Goal: Information Seeking & Learning: Learn about a topic

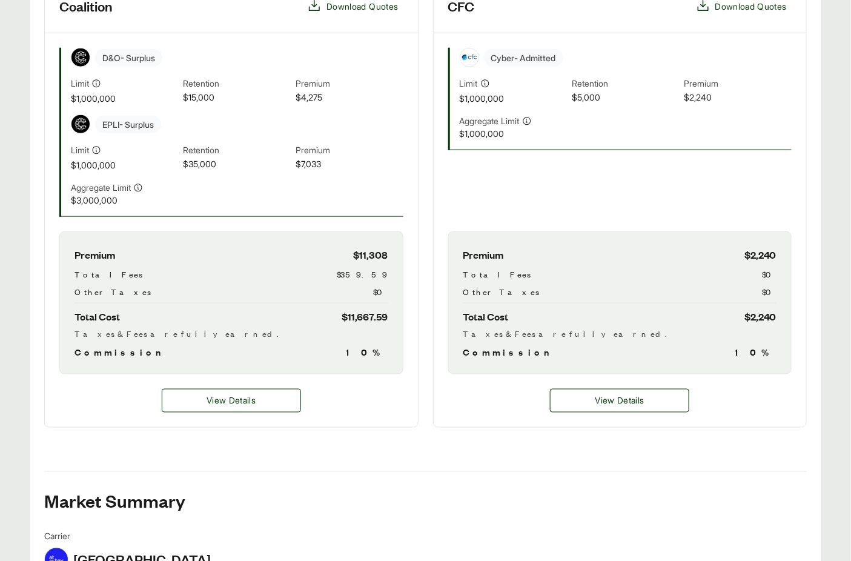
scroll to position [399, 0]
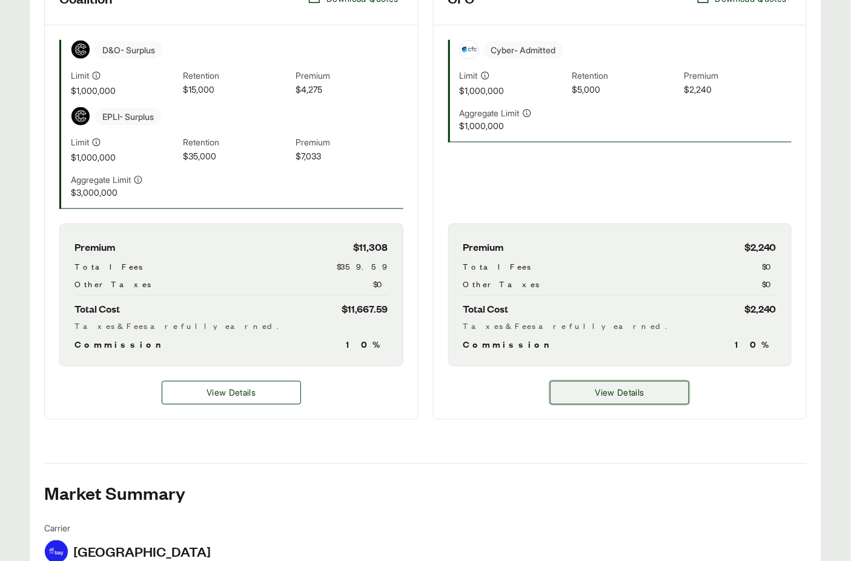
click at [626, 387] on span "View Details" at bounding box center [619, 392] width 49 height 13
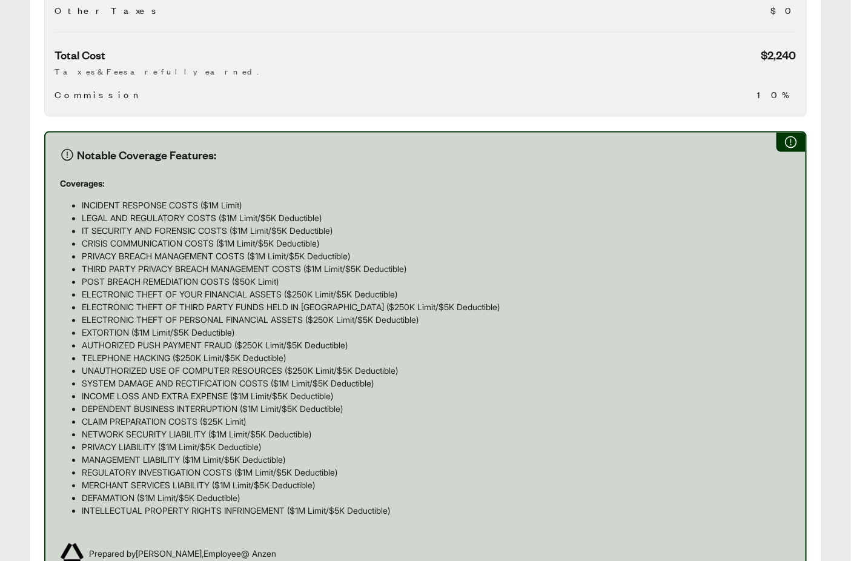
scroll to position [870, 0]
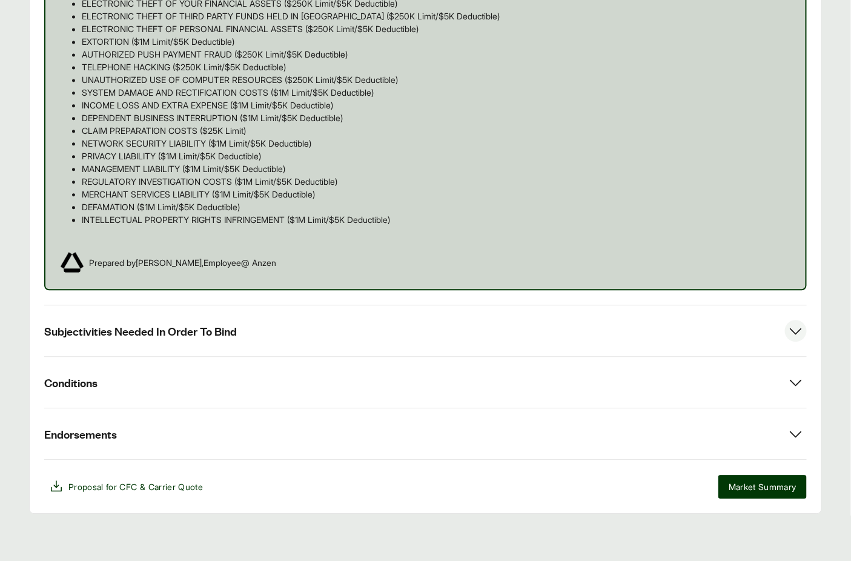
click at [234, 337] on button "Subjectivities Needed In Order To Bind" at bounding box center [425, 330] width 763 height 51
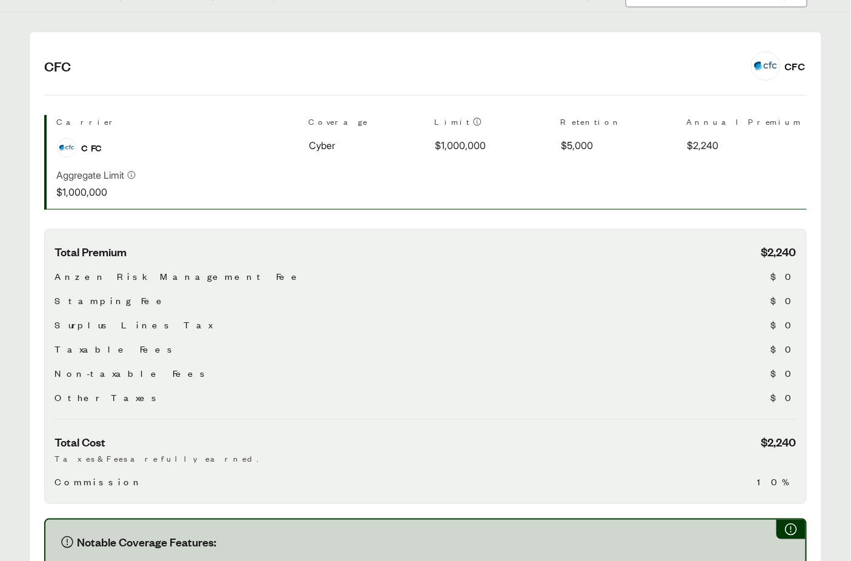
scroll to position [0, 0]
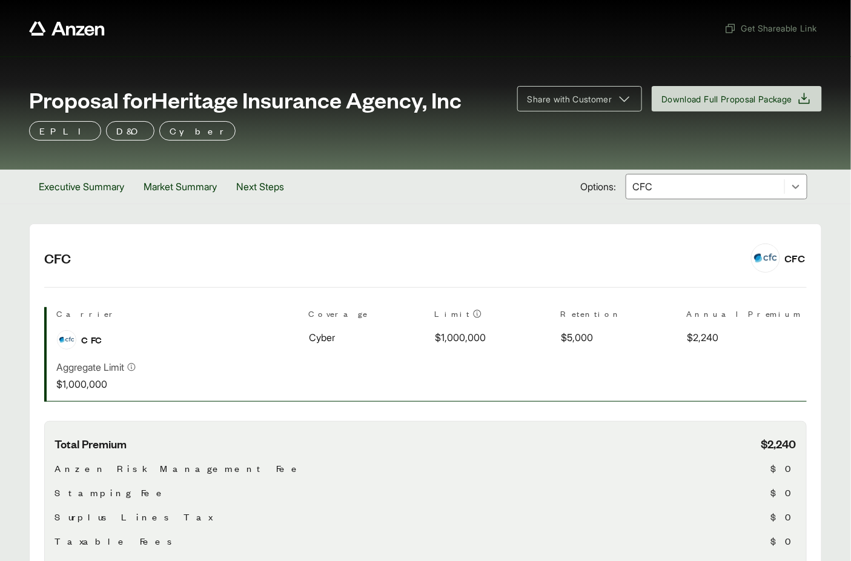
click at [692, 184] on div at bounding box center [705, 186] width 148 height 15
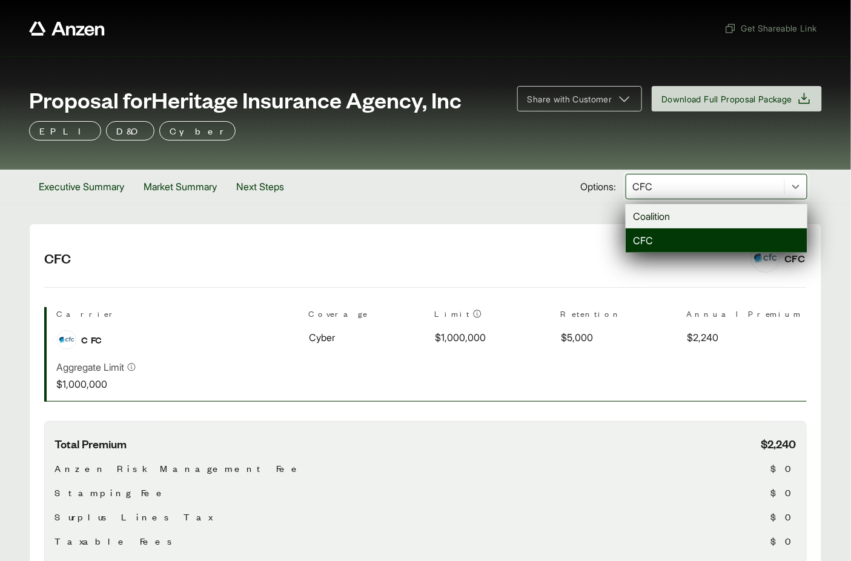
click at [675, 213] on div "Coalition" at bounding box center [717, 216] width 182 height 24
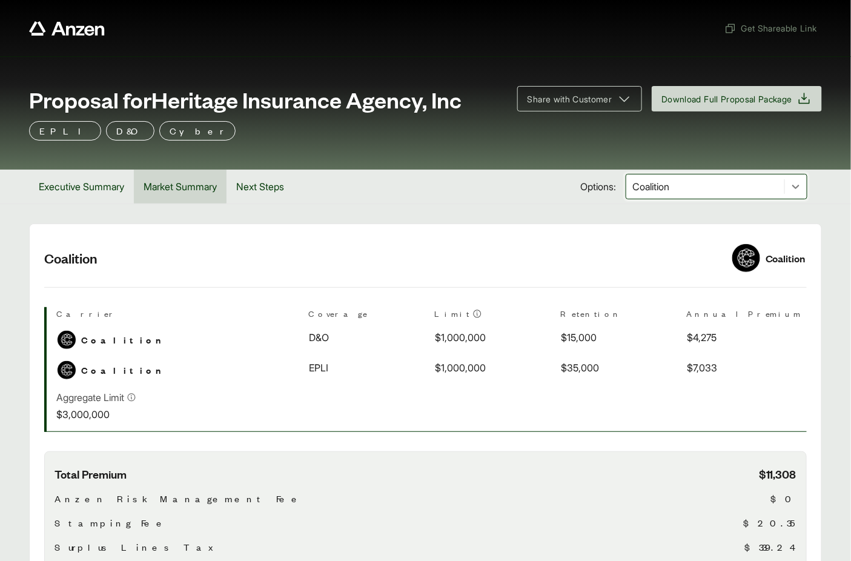
click at [197, 189] on button "Market Summary" at bounding box center [180, 187] width 93 height 34
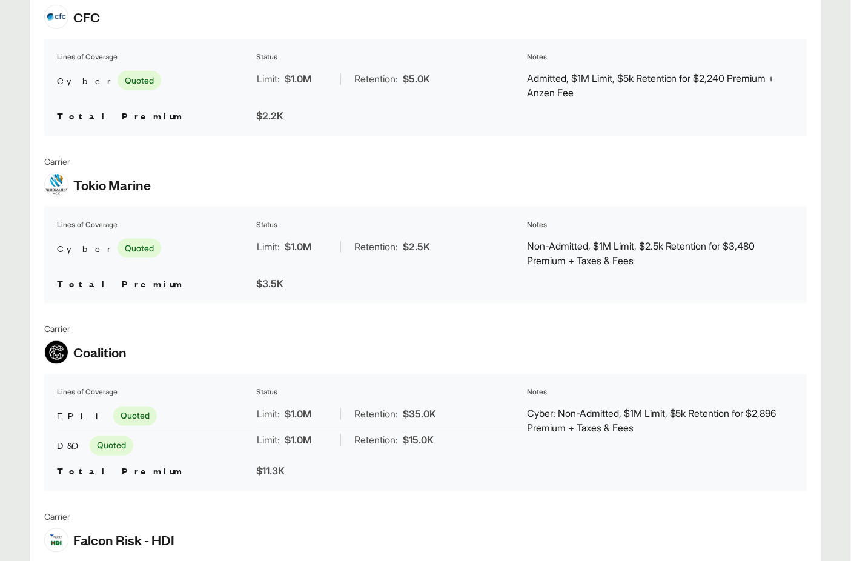
scroll to position [626, 0]
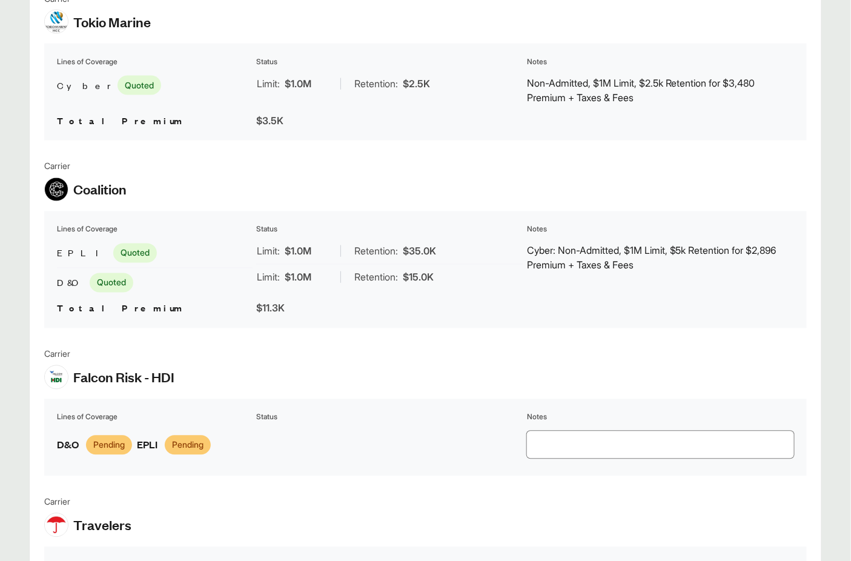
click at [629, 259] on p "Cyber: Non-Admitted, $1M Limit, $5k Retention for $2,896 Premium + Taxes & Fees" at bounding box center [660, 257] width 267 height 29
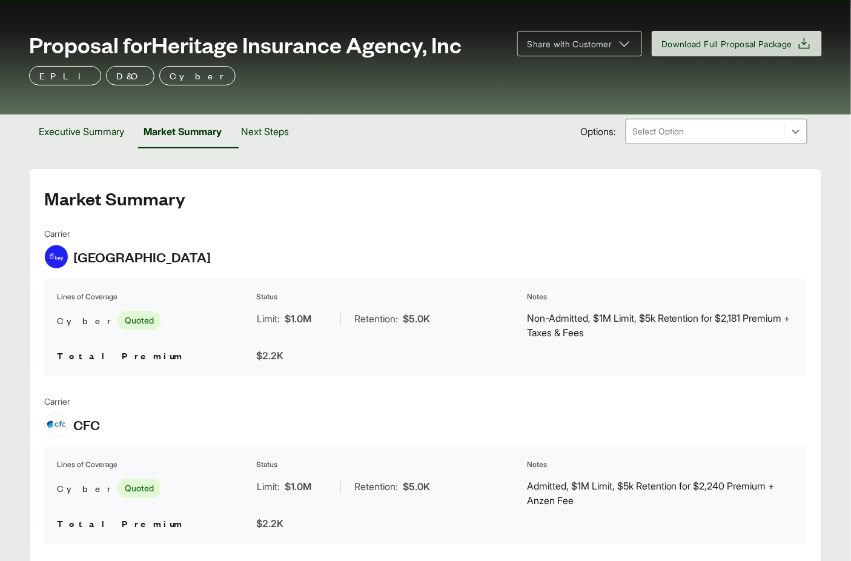
scroll to position [46, 0]
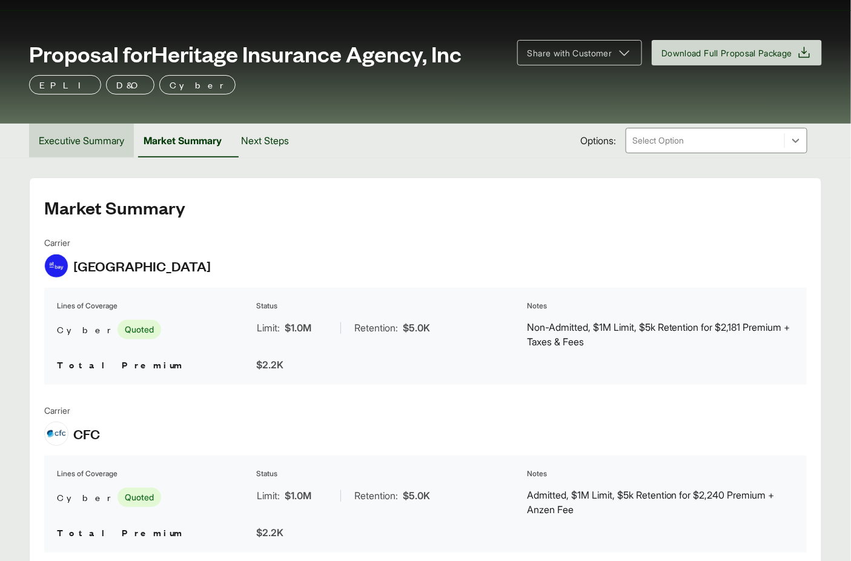
click at [128, 144] on button "Executive Summary" at bounding box center [81, 141] width 105 height 34
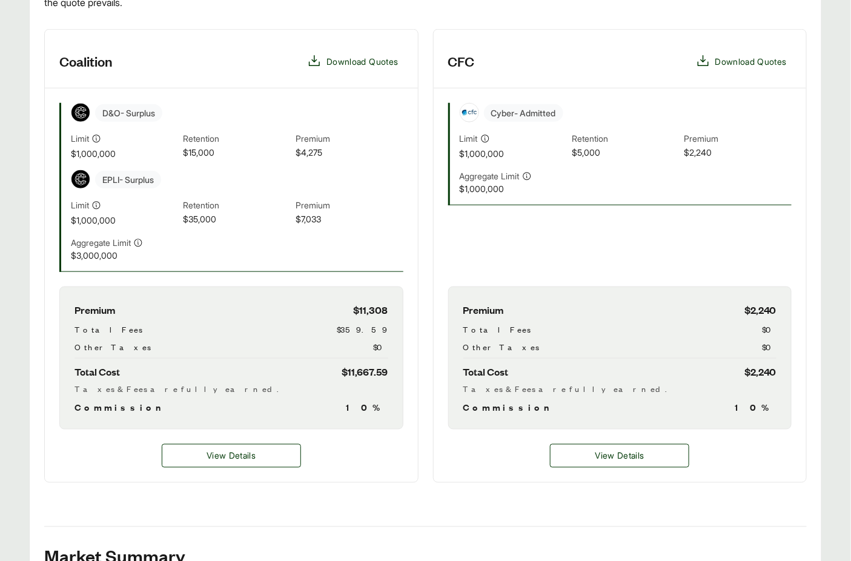
scroll to position [388, 0]
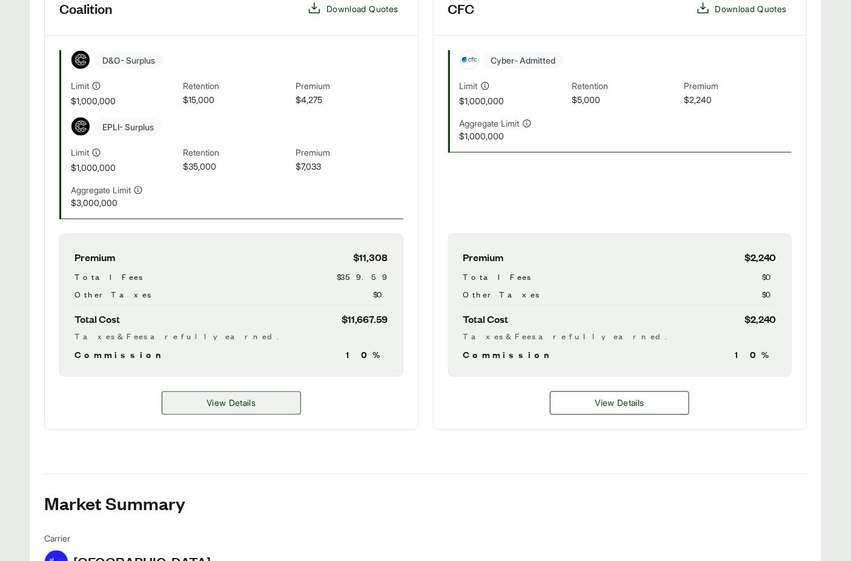
click at [256, 400] on span "View Details" at bounding box center [231, 403] width 49 height 13
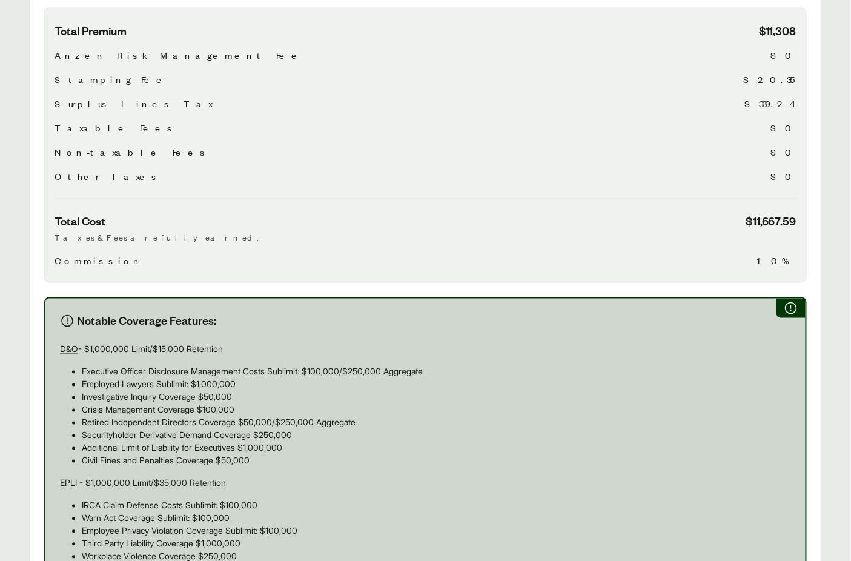
scroll to position [775, 0]
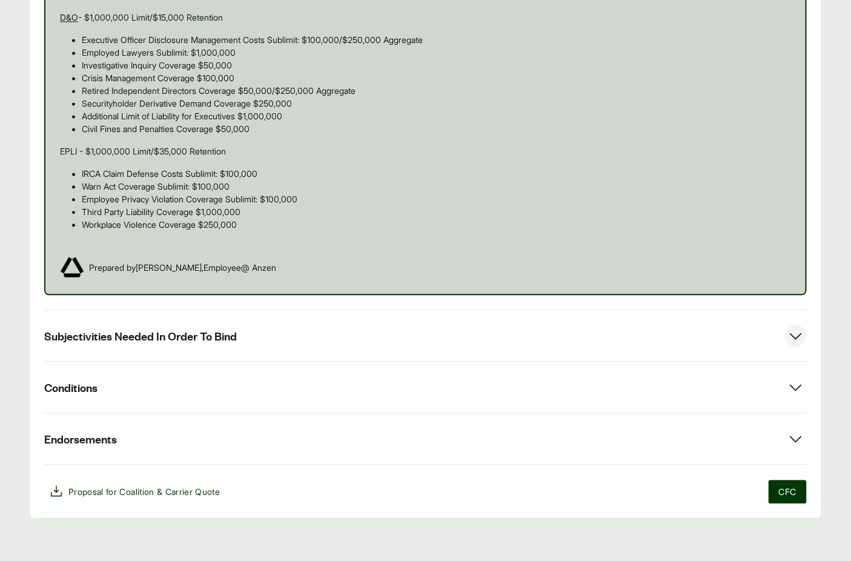
click at [323, 331] on button "Subjectivities Needed In Order To Bind" at bounding box center [425, 335] width 763 height 51
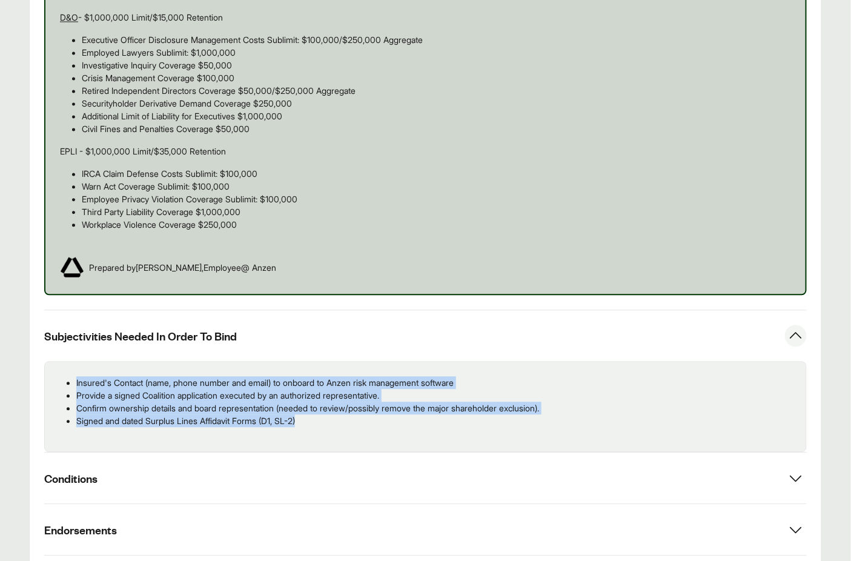
drag, startPoint x: 337, startPoint y: 426, endPoint x: 77, endPoint y: 382, distance: 264.2
click at [73, 383] on ul "Insured's Contact (name, phone number and email) to onboard to Anzen risk manag…" at bounding box center [426, 401] width 742 height 51
copy ul "Insured's Contact (name, phone number and email) to onboard to Anzen risk manag…"
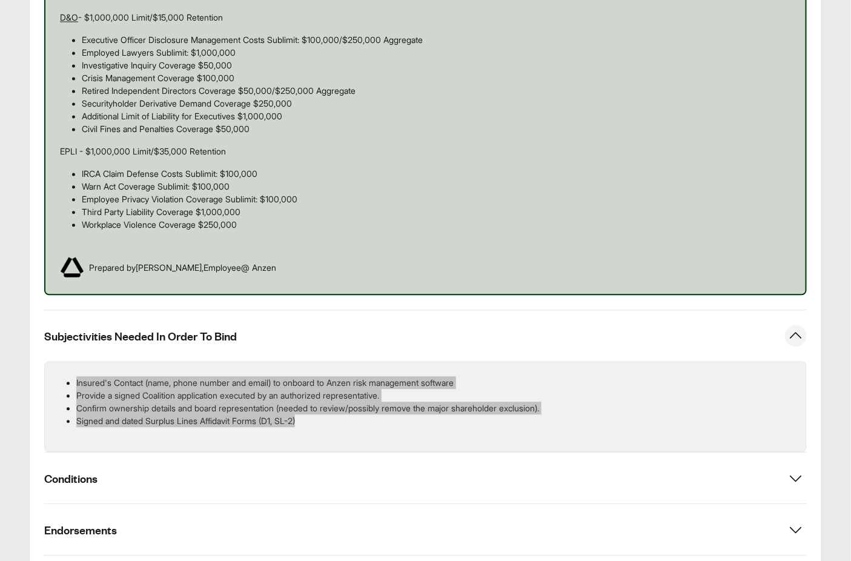
scroll to position [0, 0]
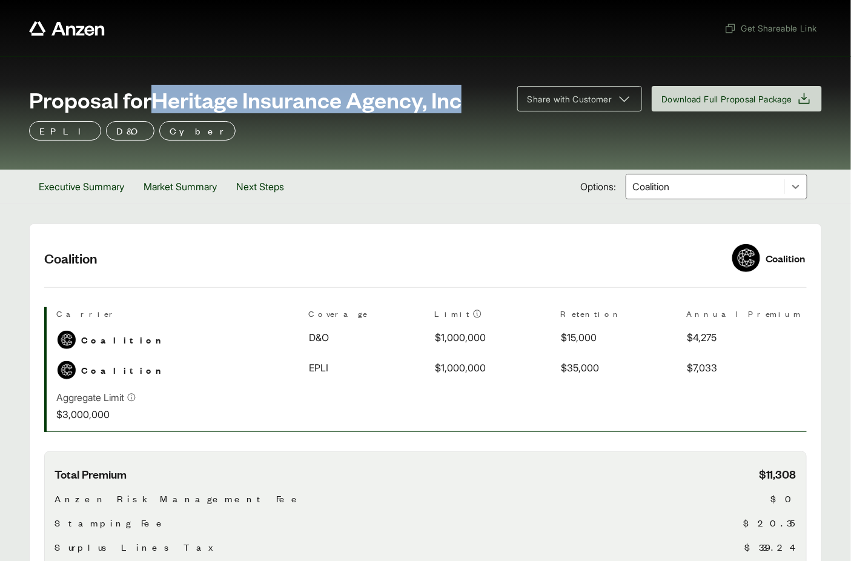
drag, startPoint x: 161, startPoint y: 98, endPoint x: 460, endPoint y: 102, distance: 299.8
click at [466, 101] on div "Proposal for Heritage Insurance Agency, Inc" at bounding box center [266, 99] width 474 height 24
copy span "Heritage Insurance Agency, Inc"
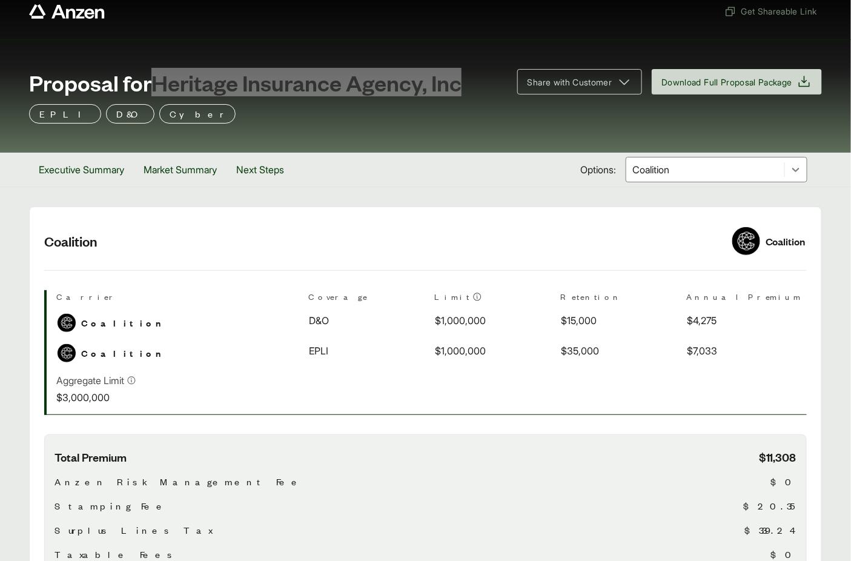
scroll to position [26, 0]
